Goal: Task Accomplishment & Management: Complete application form

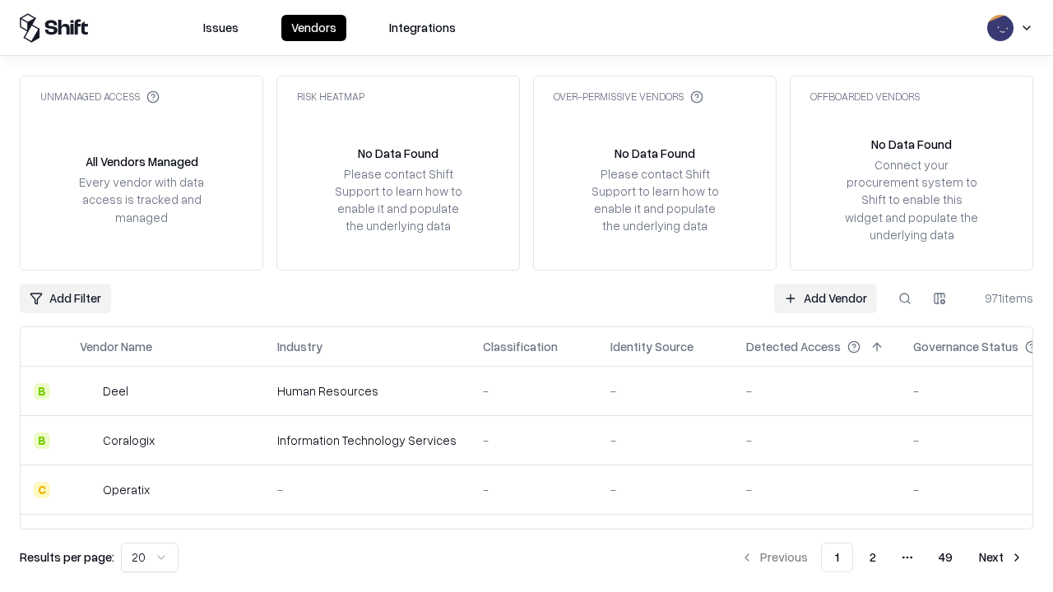
click at [825, 298] on link "Add Vendor" at bounding box center [825, 299] width 103 height 30
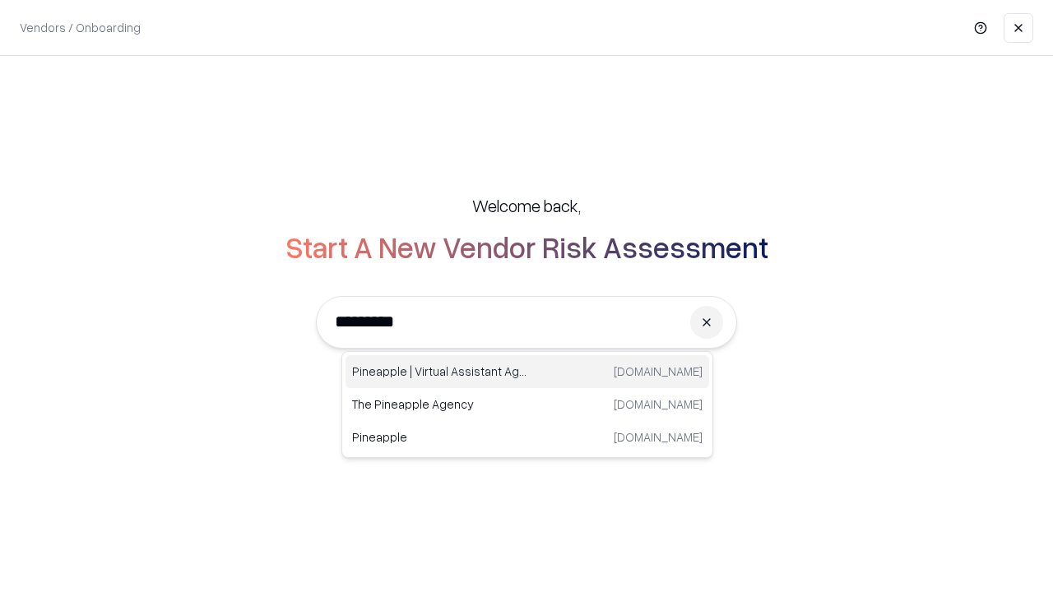
click at [527, 372] on div "Pineapple | Virtual Assistant Agency [DOMAIN_NAME]" at bounding box center [526, 371] width 363 height 33
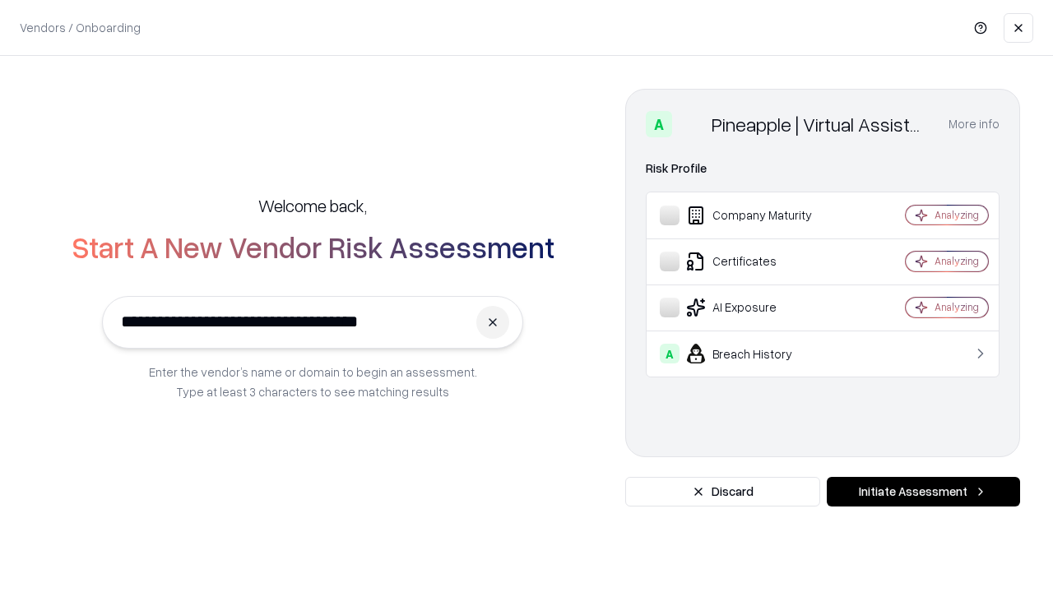
type input "**********"
click at [923, 492] on button "Initiate Assessment" at bounding box center [922, 492] width 193 height 30
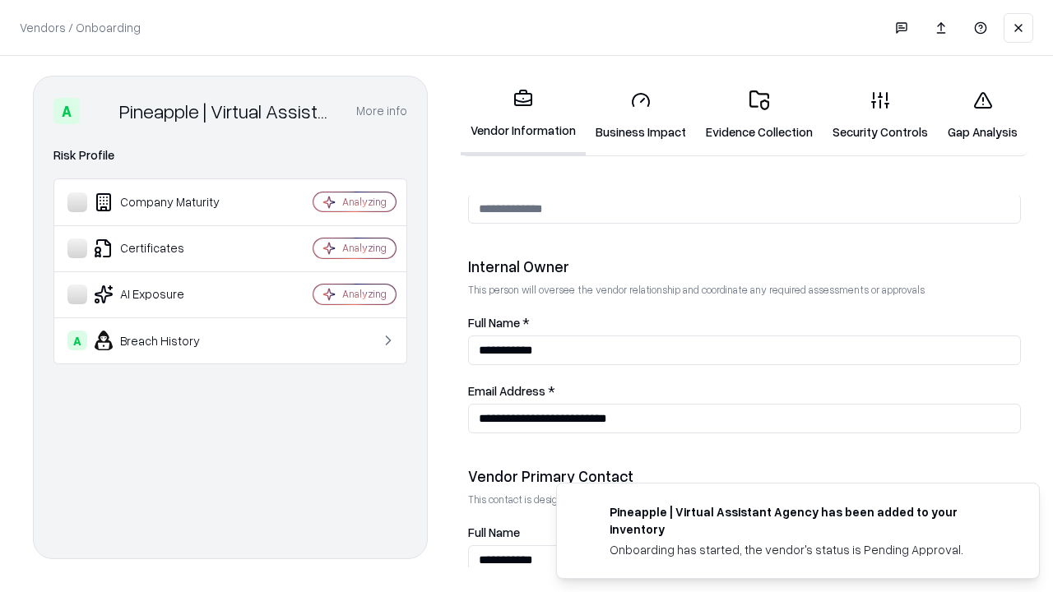
scroll to position [852, 0]
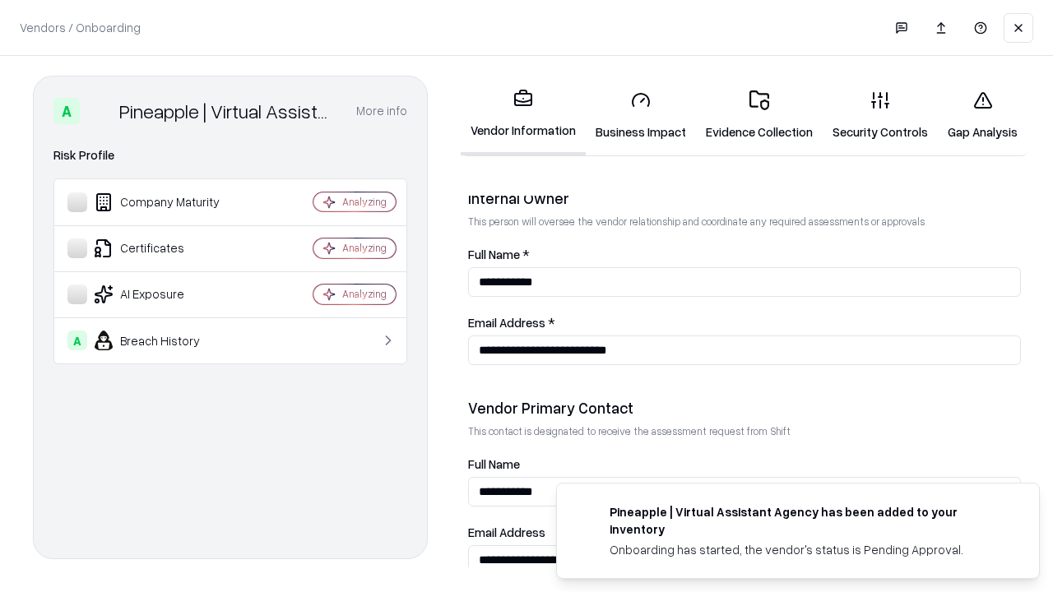
click at [641, 115] on link "Business Impact" at bounding box center [640, 115] width 110 height 76
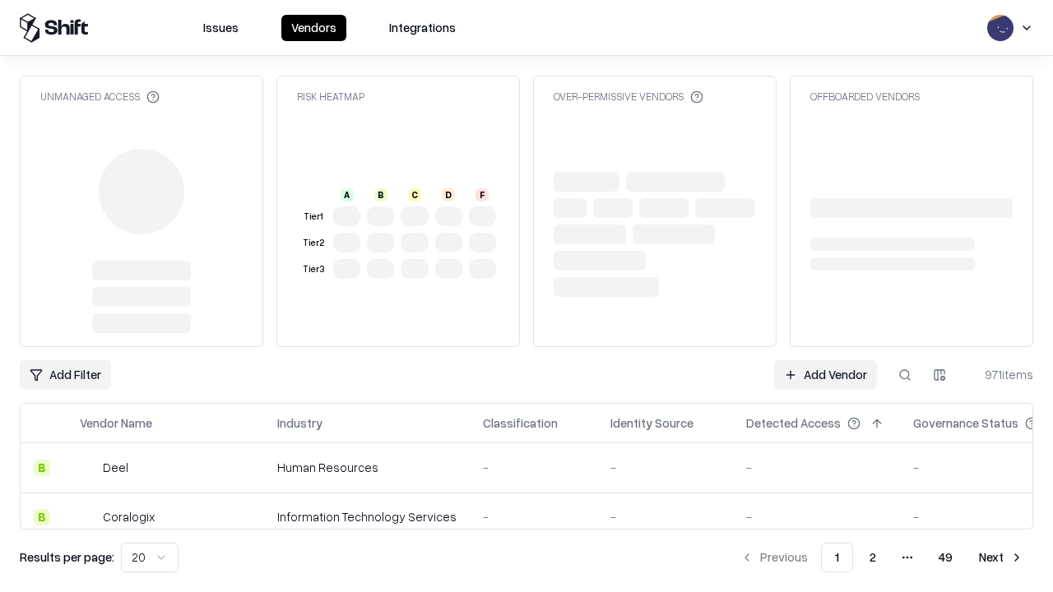
click at [825, 375] on link "Add Vendor" at bounding box center [825, 375] width 103 height 30
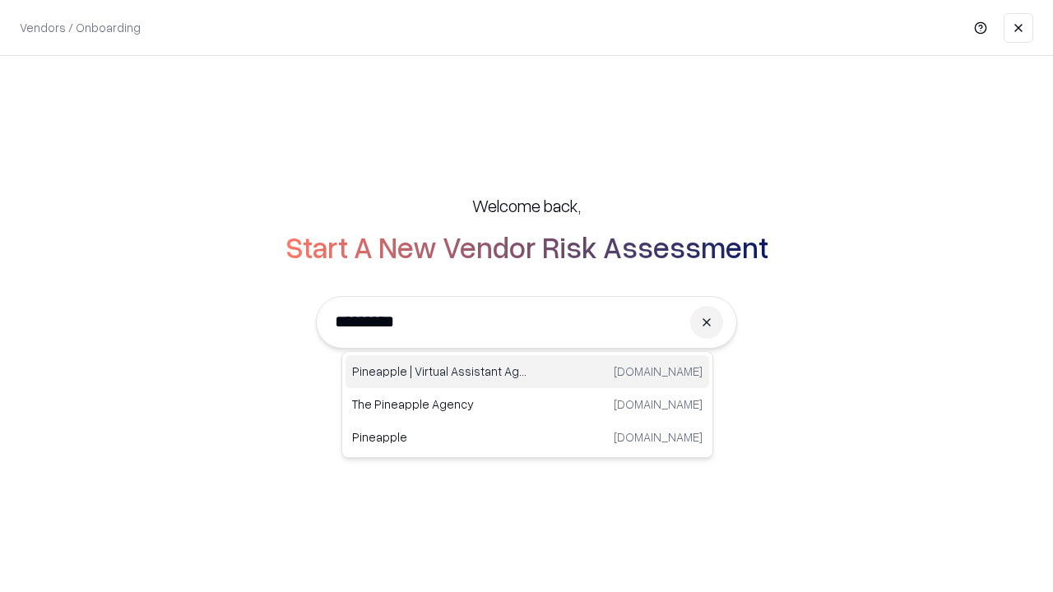
click at [527, 372] on div "Pineapple | Virtual Assistant Agency [DOMAIN_NAME]" at bounding box center [526, 371] width 363 height 33
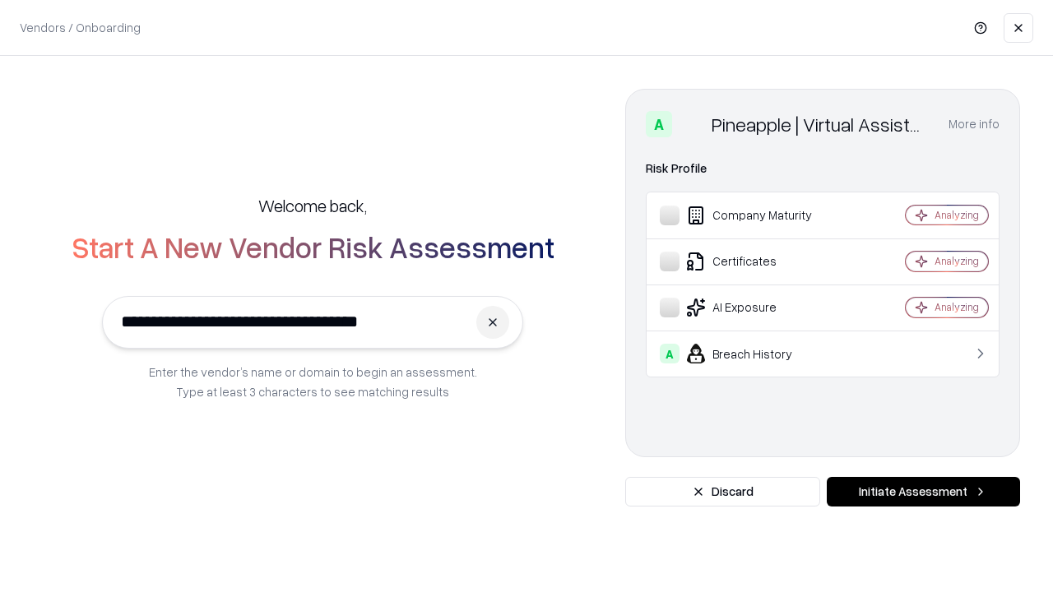
type input "**********"
click at [923, 492] on button "Initiate Assessment" at bounding box center [922, 492] width 193 height 30
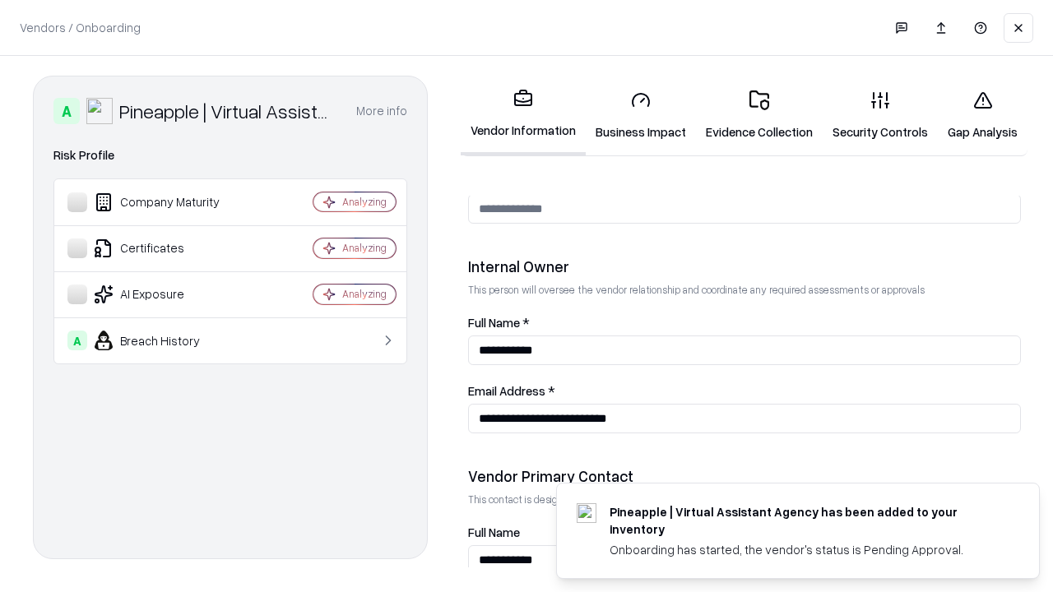
scroll to position [852, 0]
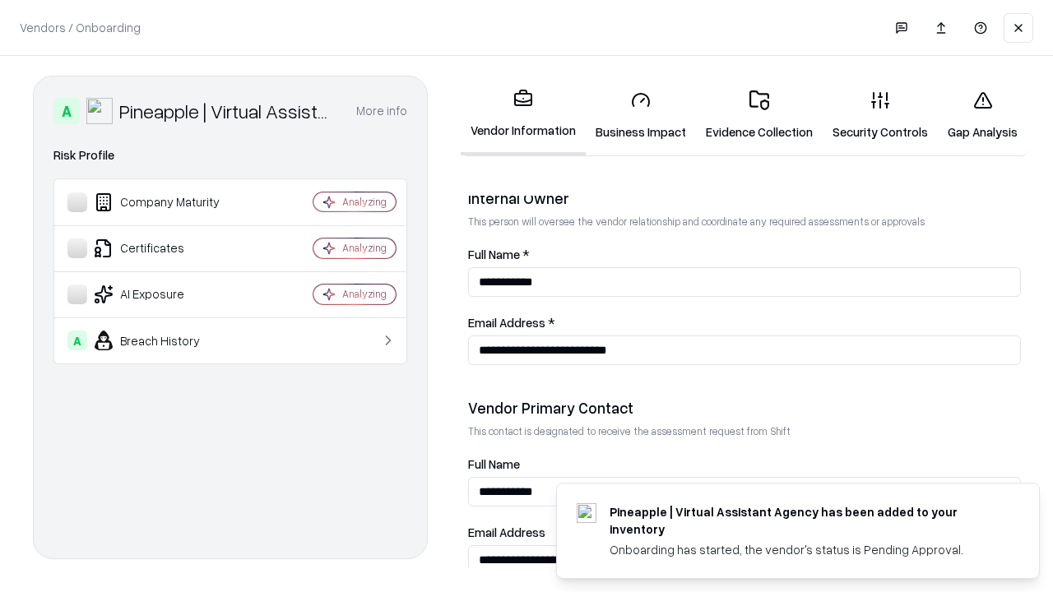
click at [982, 115] on link "Gap Analysis" at bounding box center [982, 115] width 90 height 76
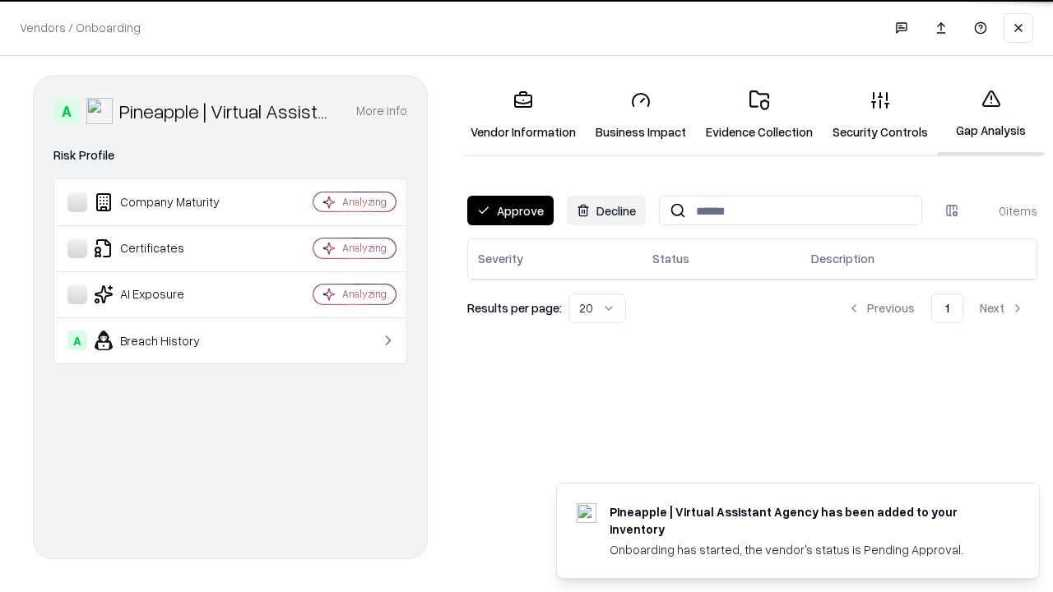
click at [510, 211] on button "Approve" at bounding box center [510, 211] width 86 height 30
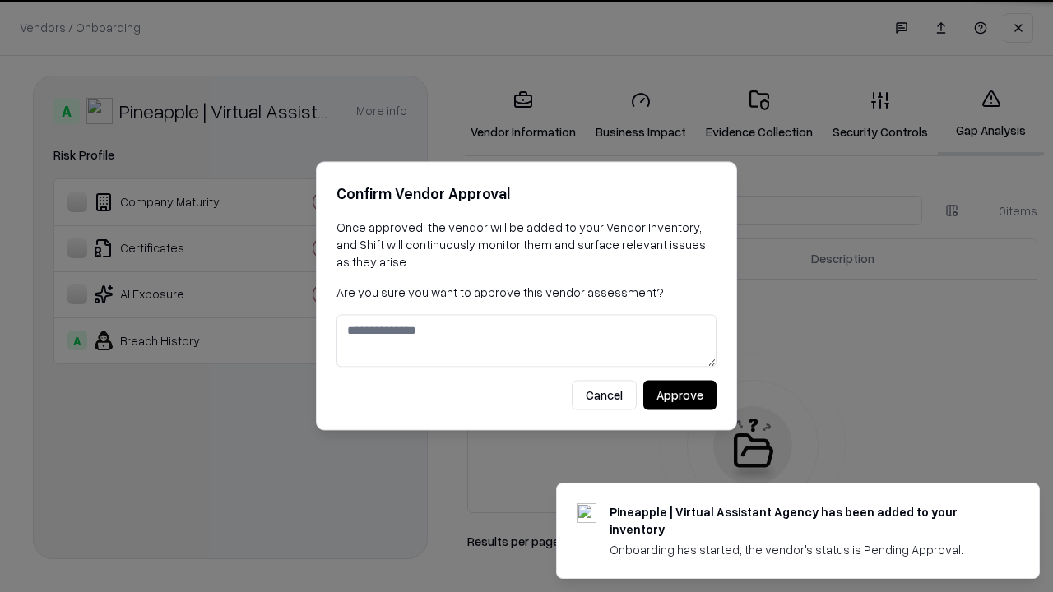
click at [679, 395] on button "Approve" at bounding box center [679, 396] width 73 height 30
